Goal: Information Seeking & Learning: Find specific fact

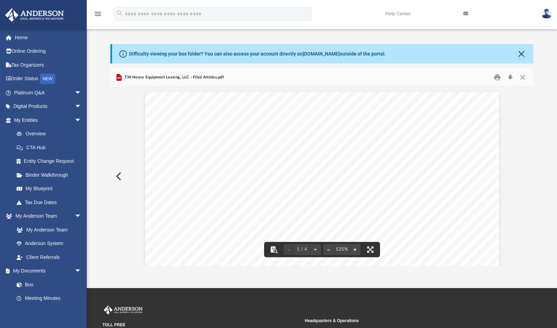
scroll to position [152, 418]
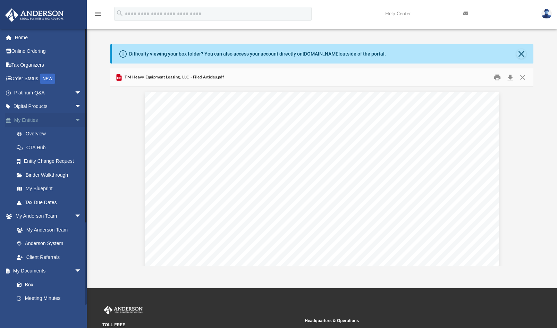
click at [75, 118] on span "arrow_drop_down" at bounding box center [82, 120] width 14 height 14
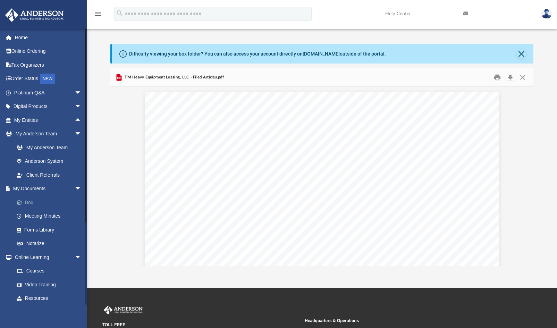
click at [50, 202] on link "Box" at bounding box center [51, 202] width 82 height 14
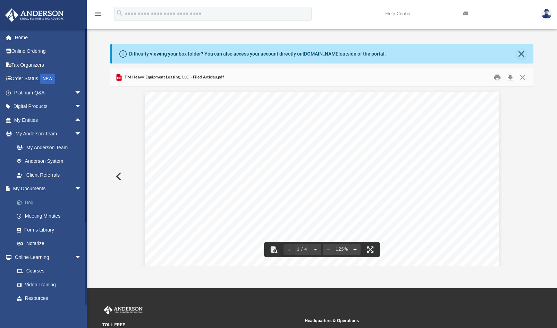
click at [28, 200] on link "Box" at bounding box center [51, 202] width 82 height 14
click at [31, 188] on link "My Documents arrow_drop_down" at bounding box center [48, 189] width 87 height 14
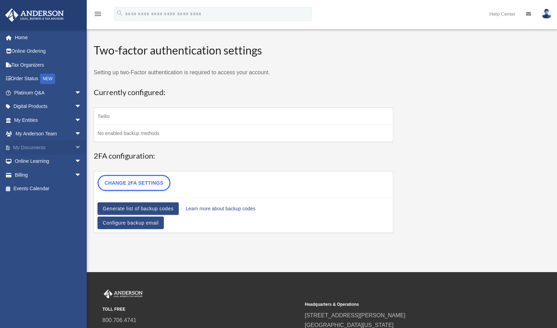
click at [75, 145] on span "arrow_drop_down" at bounding box center [82, 147] width 14 height 14
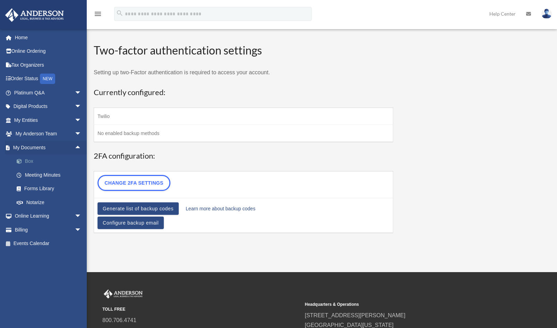
click at [29, 157] on link "Box" at bounding box center [51, 161] width 82 height 14
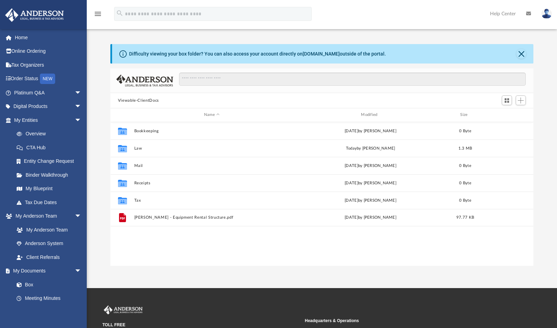
scroll to position [152, 418]
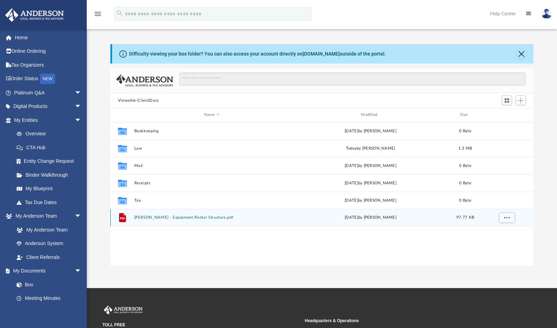
click at [174, 216] on button "Stauder - Equipment Rental Structure.pdf" at bounding box center [211, 217] width 155 height 5
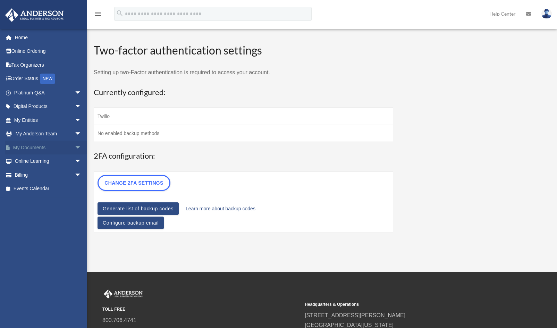
click at [75, 146] on span "arrow_drop_down" at bounding box center [82, 147] width 14 height 14
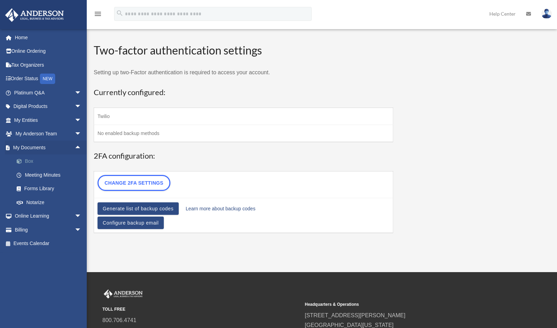
click at [41, 160] on link "Box" at bounding box center [51, 161] width 82 height 14
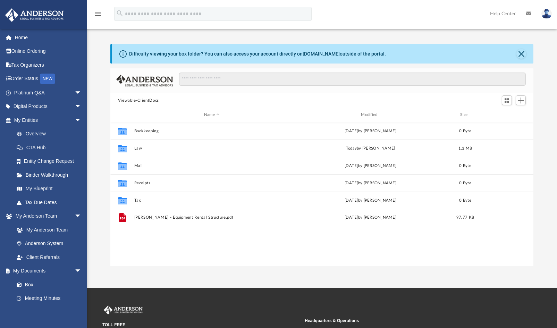
scroll to position [152, 418]
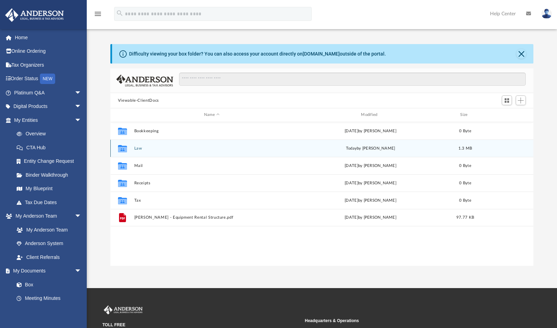
click at [159, 148] on button "Law" at bounding box center [211, 148] width 155 height 5
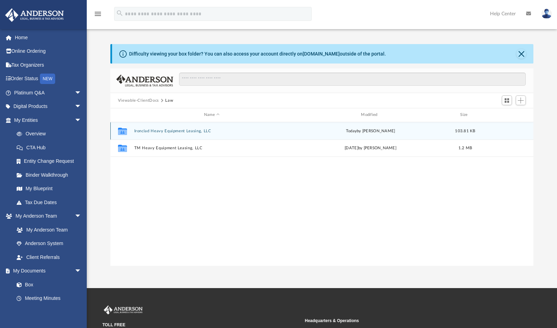
click at [172, 127] on div "Collaborated Folder Ironclad Heavy Equipment Leasing, LLC [DATE] by [PERSON_NAM…" at bounding box center [321, 130] width 423 height 17
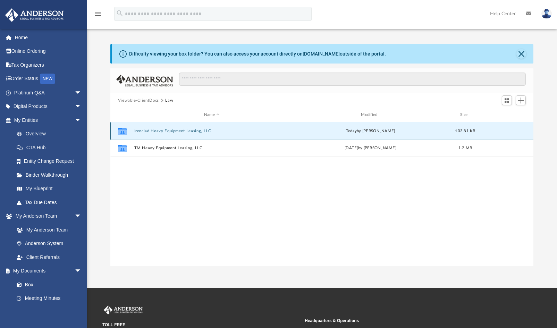
click at [172, 127] on div "Collaborated Folder Ironclad Heavy Equipment Leasing, LLC [DATE] by [PERSON_NAM…" at bounding box center [321, 130] width 423 height 17
click at [237, 174] on div "Collaborated Folder Ironclad Heavy Equipment Leasing, LLC [DATE] by [PERSON_NAM…" at bounding box center [321, 194] width 423 height 144
click at [223, 131] on button "Ironclad Heavy Equipment Leasing, LLC" at bounding box center [211, 131] width 155 height 5
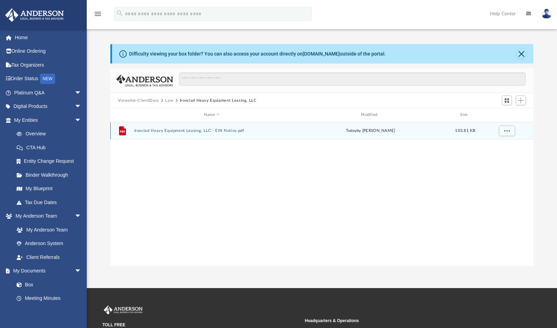
click at [193, 129] on button "Ironclad Heavy Equipment Leasing, LLC - EIN Notice.pdf" at bounding box center [211, 130] width 155 height 5
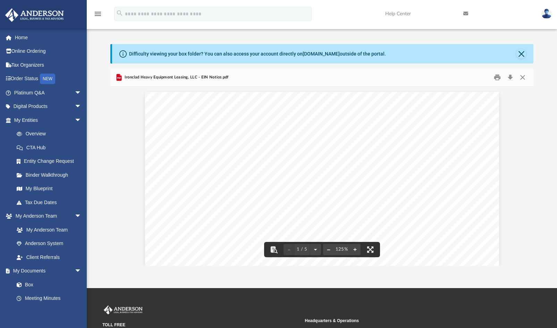
click at [327, 250] on button "File preview" at bounding box center [328, 249] width 11 height 15
drag, startPoint x: 298, startPoint y: 143, endPoint x: 367, endPoint y: 144, distance: 69.4
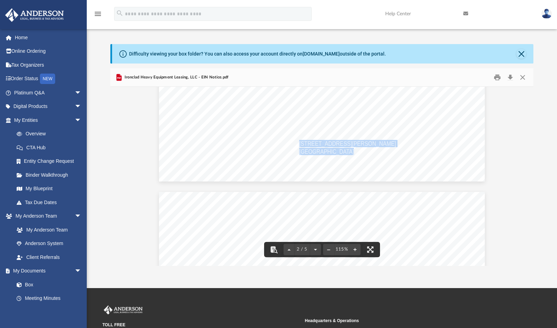
click at [302, 140] on span "[STREET_ADDRESS][PERSON_NAME]" at bounding box center [347, 143] width 97 height 6
drag, startPoint x: 296, startPoint y: 142, endPoint x: 365, endPoint y: 145, distance: 68.4
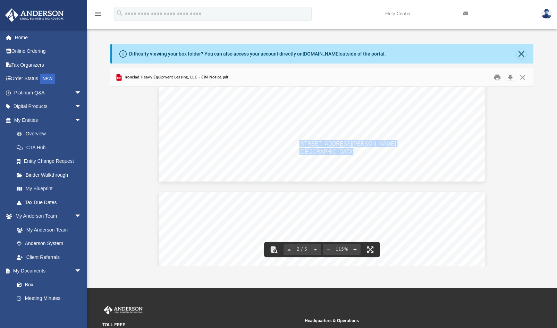
click at [350, 152] on span "[GEOGRAPHIC_DATA]" at bounding box center [326, 151] width 55 height 6
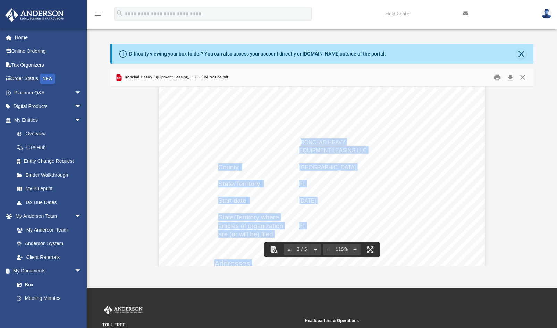
drag, startPoint x: 297, startPoint y: 142, endPoint x: 346, endPoint y: 143, distance: 48.9
click at [346, 143] on div "The EIN Details EIN assigned [US_EMPLOYER_IDENTIFICATION_NUMBER] Legal name IRO…" at bounding box center [321, 109] width 325 height 421
click at [299, 142] on span "IRONCLAD HEAVY" at bounding box center [322, 142] width 46 height 6
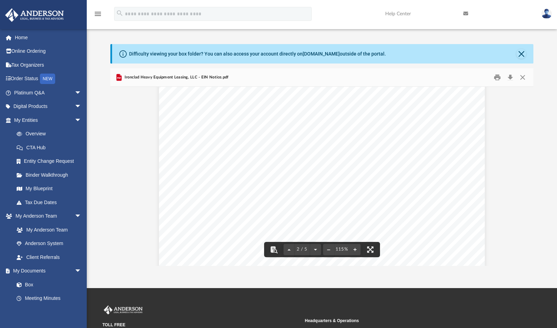
drag, startPoint x: 296, startPoint y: 141, endPoint x: 305, endPoint y: 142, distance: 9.5
click at [305, 142] on div "The EIN Details EIN assigned [US_EMPLOYER_IDENTIFICATION_NUMBER] Legal name IRO…" at bounding box center [321, 109] width 325 height 421
click at [296, 142] on div "The EIN Details EIN assigned [US_EMPLOYER_IDENTIFICATION_NUMBER] Legal name IRO…" at bounding box center [321, 109] width 325 height 421
drag, startPoint x: 297, startPoint y: 140, endPoint x: 314, endPoint y: 142, distance: 17.0
click at [314, 142] on span "IRONCLAD HEAVY" at bounding box center [322, 142] width 46 height 6
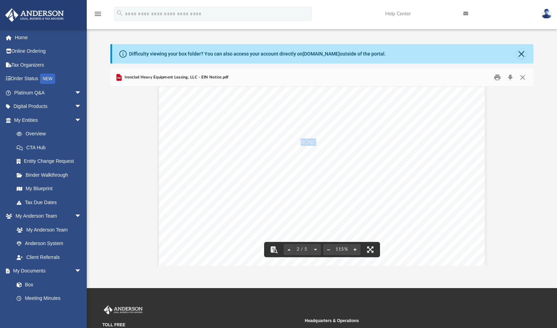
drag, startPoint x: 296, startPoint y: 142, endPoint x: 306, endPoint y: 146, distance: 10.1
click at [314, 142] on div "The EIN Details EIN assigned [US_EMPLOYER_IDENTIFICATION_NUMBER] Legal name IRO…" at bounding box center [321, 109] width 325 height 421
click at [293, 148] on div "The EIN Details EIN assigned [US_EMPLOYER_IDENTIFICATION_NUMBER] Legal name IRO…" at bounding box center [321, 109] width 325 height 421
click at [364, 151] on span "EQUIPMENT LEASING LLC" at bounding box center [333, 150] width 68 height 6
drag, startPoint x: 364, startPoint y: 151, endPoint x: 332, endPoint y: 148, distance: 32.3
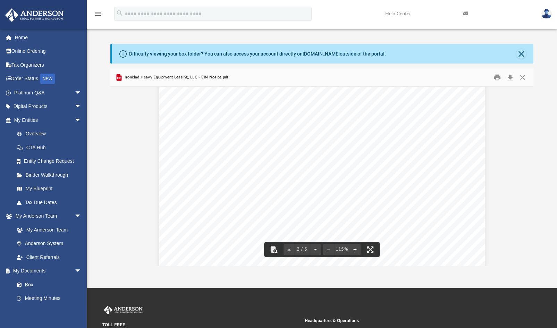
click at [332, 148] on div "The EIN Details EIN assigned [US_EMPLOYER_IDENTIFICATION_NUMBER] Legal name IRO…" at bounding box center [321, 109] width 325 height 421
drag, startPoint x: 363, startPoint y: 150, endPoint x: 297, endPoint y: 142, distance: 67.0
click at [378, 142] on div "The EIN Details EIN assigned [US_EMPLOYER_IDENTIFICATION_NUMBER] Legal name IRO…" at bounding box center [321, 109] width 325 height 421
click at [371, 151] on div "The EIN Details EIN assigned [US_EMPLOYER_IDENTIFICATION_NUMBER] Legal name IRO…" at bounding box center [321, 109] width 325 height 421
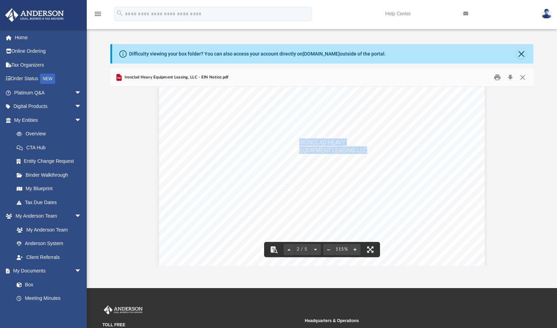
click at [366, 152] on div "The EIN Details EIN assigned [US_EMPLOYER_IDENTIFICATION_NUMBER] Legal name IRO…" at bounding box center [321, 109] width 325 height 421
click at [353, 154] on div "The EIN Details EIN assigned [US_EMPLOYER_IDENTIFICATION_NUMBER] Legal name IRO…" at bounding box center [321, 109] width 325 height 421
click at [346, 139] on div "The EIN Details EIN assigned [US_EMPLOYER_IDENTIFICATION_NUMBER] Legal name IRO…" at bounding box center [321, 109] width 325 height 421
click at [358, 149] on span "EQUIPMENT LEASING LLC" at bounding box center [333, 150] width 68 height 6
click at [373, 150] on div "The EIN Details EIN assigned [US_EMPLOYER_IDENTIFICATION_NUMBER] Legal name IRO…" at bounding box center [321, 109] width 325 height 421
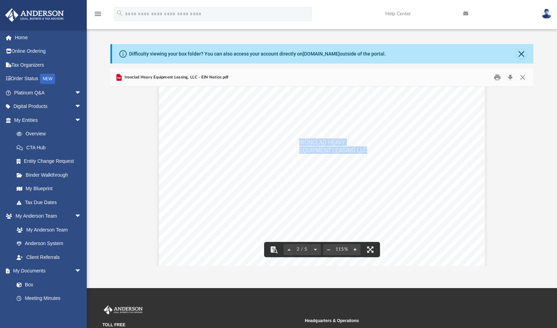
click at [356, 151] on span "EQUIPMENT LEASING LLC" at bounding box center [333, 150] width 68 height 6
click at [373, 148] on div "The EIN Details EIN assigned [US_EMPLOYER_IDENTIFICATION_NUMBER] Legal name IRO…" at bounding box center [321, 109] width 325 height 421
click at [390, 161] on div "The EIN Details EIN assigned [US_EMPLOYER_IDENTIFICATION_NUMBER] Legal name IRO…" at bounding box center [321, 109] width 325 height 421
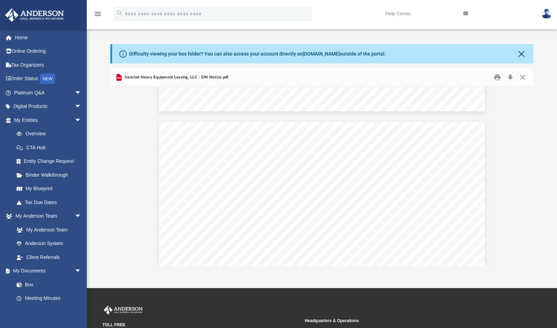
scroll to position [833, 0]
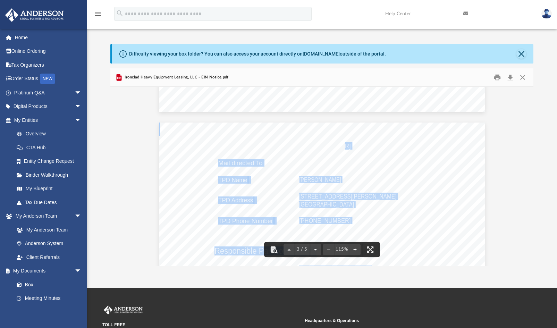
drag, startPoint x: 332, startPoint y: 145, endPoint x: 297, endPoint y: 147, distance: 35.1
click at [296, 146] on div "Phone Number [PHONE_NUMBER] Mail directed To TPD Name [PERSON_NAME] TPD Address…" at bounding box center [321, 332] width 325 height 421
click at [322, 150] on div "Phone Number [PHONE_NUMBER] Mail directed To TPD Name [PERSON_NAME] TPD Address…" at bounding box center [321, 332] width 325 height 421
click at [333, 146] on div "Phone Number [PHONE_NUMBER] Mail directed To TPD Name [PERSON_NAME] TPD Address…" at bounding box center [321, 332] width 325 height 421
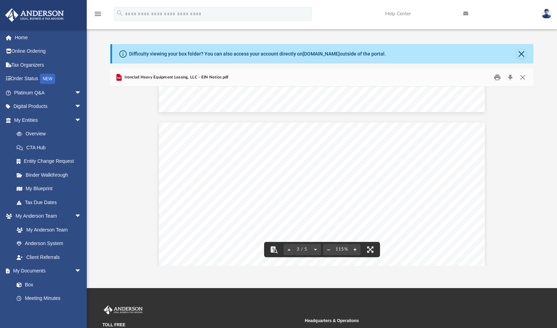
click at [319, 146] on span "[PHONE_NUMBER]" at bounding box center [325, 146] width 52 height 6
drag, startPoint x: 331, startPoint y: 145, endPoint x: 297, endPoint y: 146, distance: 34.3
click at [299, 146] on span "[PHONE_NUMBER]" at bounding box center [325, 146] width 52 height 6
click at [354, 148] on div "Phone Number [PHONE_NUMBER] Mail directed To TPD Name [PERSON_NAME] TPD Address…" at bounding box center [321, 332] width 325 height 421
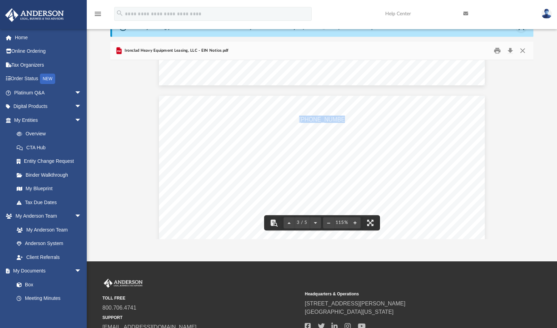
scroll to position [35, 0]
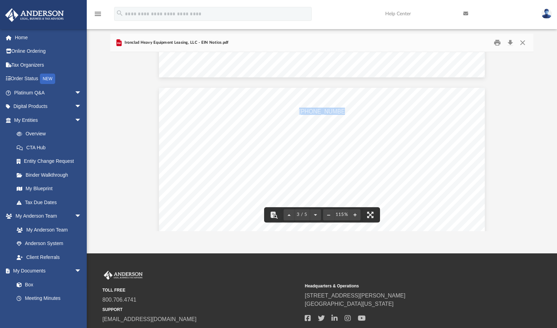
click at [389, 134] on div "Phone Number [PHONE_NUMBER] Mail directed To TPD Name [PERSON_NAME] TPD Address…" at bounding box center [321, 298] width 325 height 421
click at [343, 113] on div "Phone Number [PHONE_NUMBER] Mail directed To TPD Name [PERSON_NAME] TPD Address…" at bounding box center [321, 298] width 325 height 421
click at [332, 110] on div "Phone Number [PHONE_NUMBER] Mail directed To TPD Name [PERSON_NAME] TPD Address…" at bounding box center [321, 298] width 325 height 421
click at [379, 117] on div "Phone Number [PHONE_NUMBER] Mail directed To TPD Name [PERSON_NAME] TPD Address…" at bounding box center [321, 298] width 325 height 421
click at [374, 162] on div "Phone Number [PHONE_NUMBER] Mail directed To TPD Name [PERSON_NAME] TPD Address…" at bounding box center [321, 298] width 325 height 421
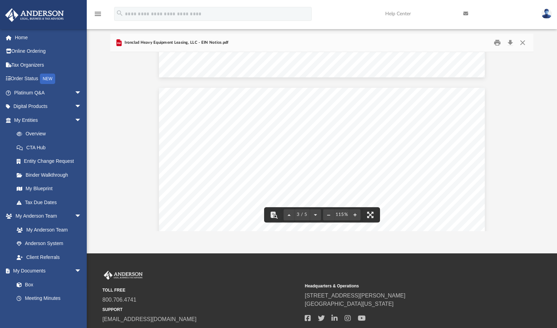
click at [301, 144] on span "[PERSON_NAME]" at bounding box center [320, 145] width 42 height 6
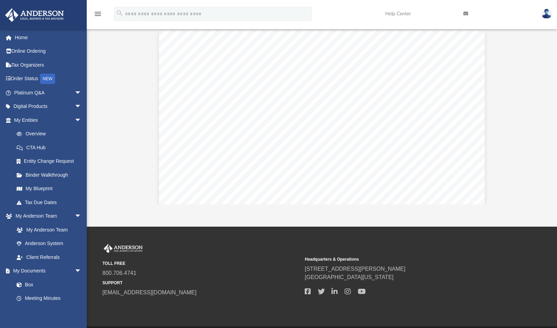
scroll to position [69, 0]
